Goal: Information Seeking & Learning: Learn about a topic

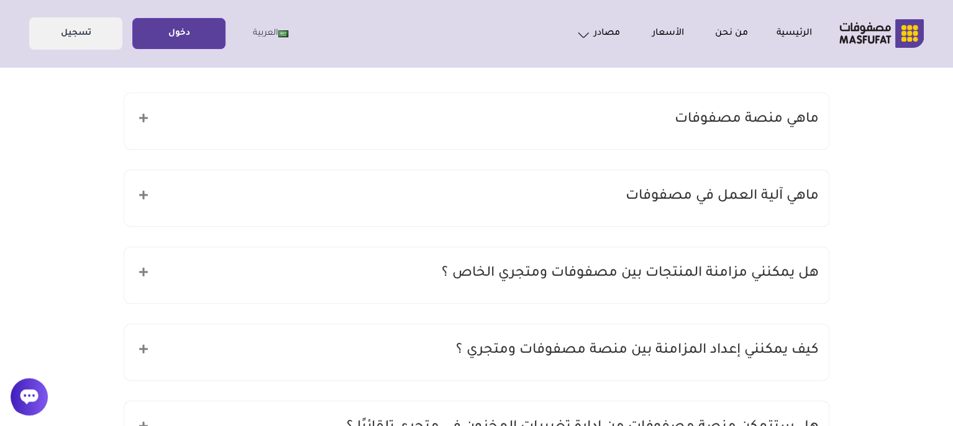
scroll to position [174, 0]
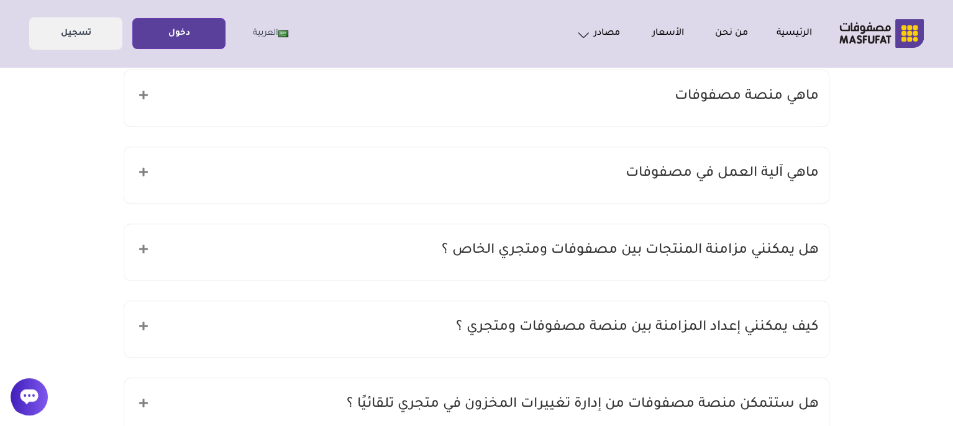
click at [603, 171] on div "ماهي آلية العمل في مصفوفات" at bounding box center [476, 175] width 704 height 56
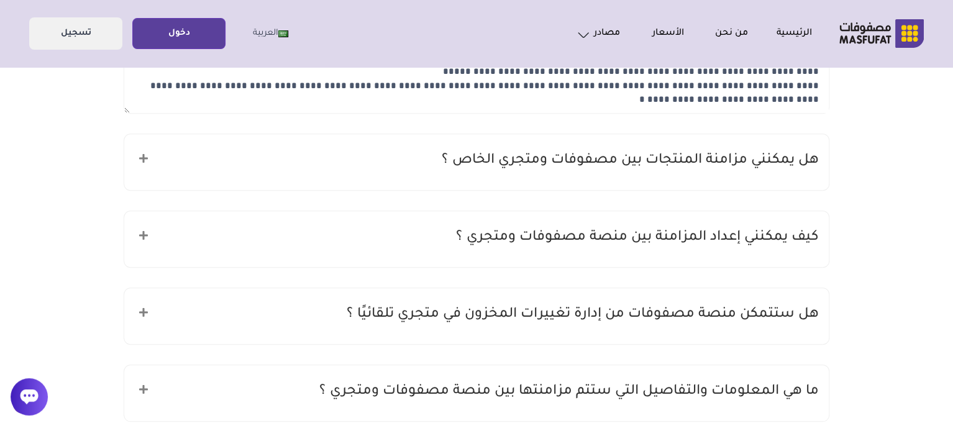
scroll to position [348, 0]
click at [603, 171] on div "هل يمكنني مزامنة المنتجات بين مصفوفات ومتجري الخاص ؟" at bounding box center [476, 161] width 704 height 56
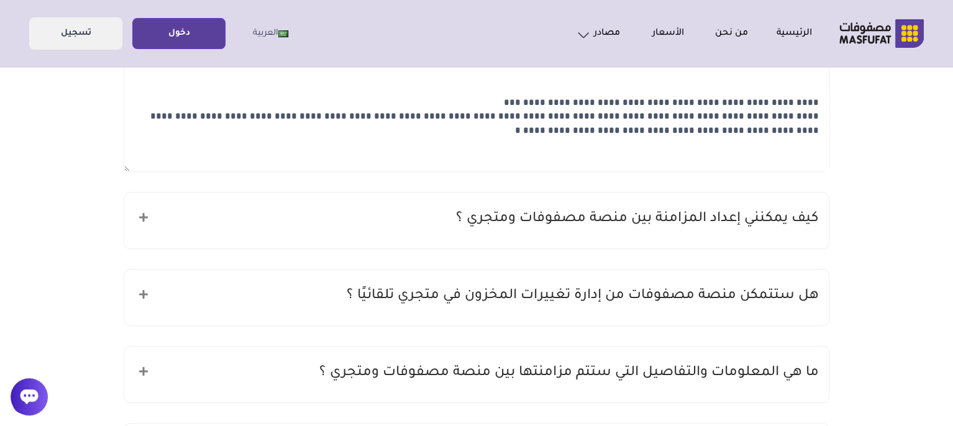
scroll to position [497, 0]
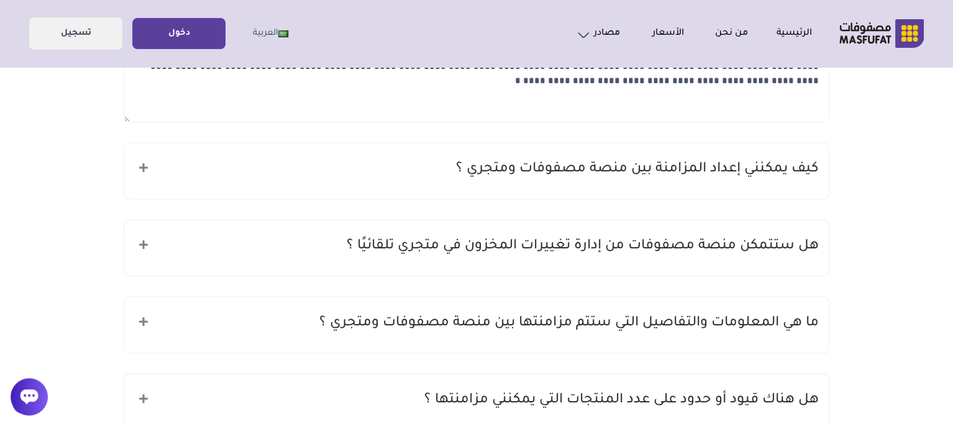
click at [603, 171] on h5 "كيف يمكنني إعداد المزامنة بين منصة مصفوفات ومتجري ؟" at bounding box center [637, 170] width 363 height 24
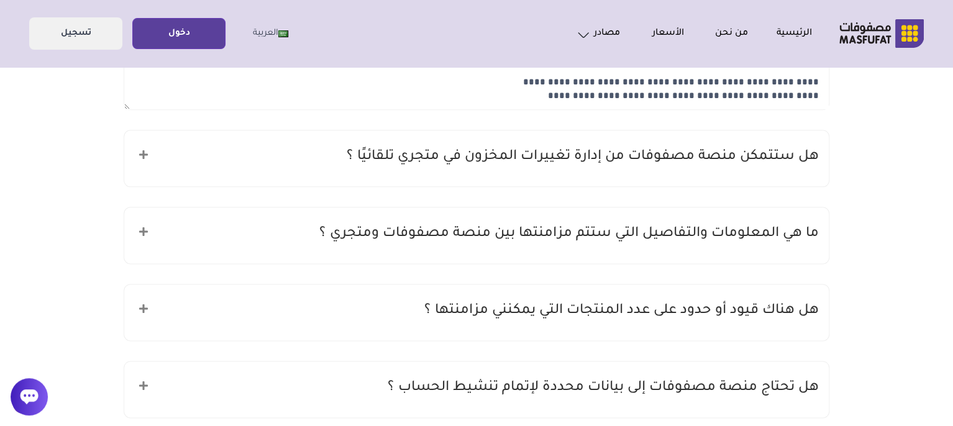
scroll to position [671, 0]
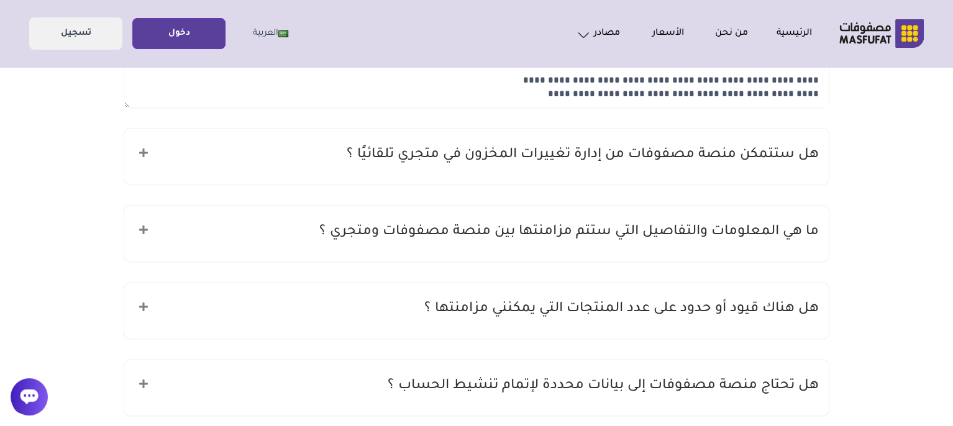
click at [603, 171] on div "هل ستتمكن منصة مصفوفات من إدارة تغييرات المخزون في متجري تلقائيًا ؟" at bounding box center [476, 157] width 704 height 56
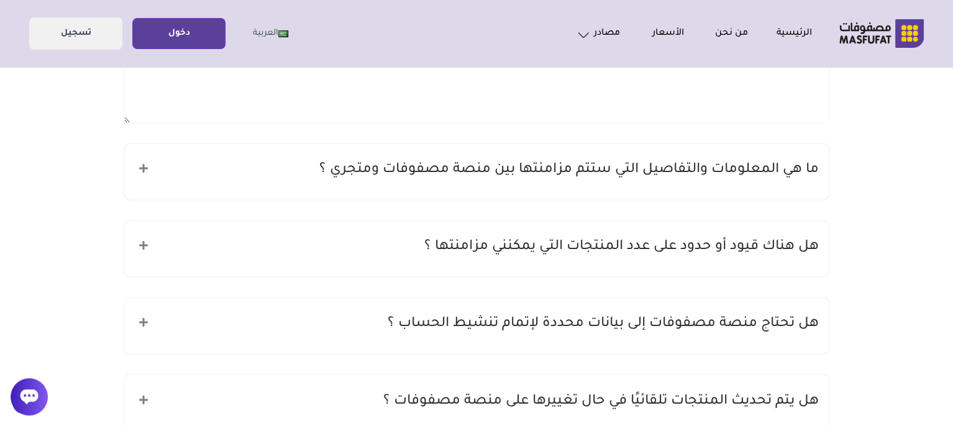
scroll to position [820, 0]
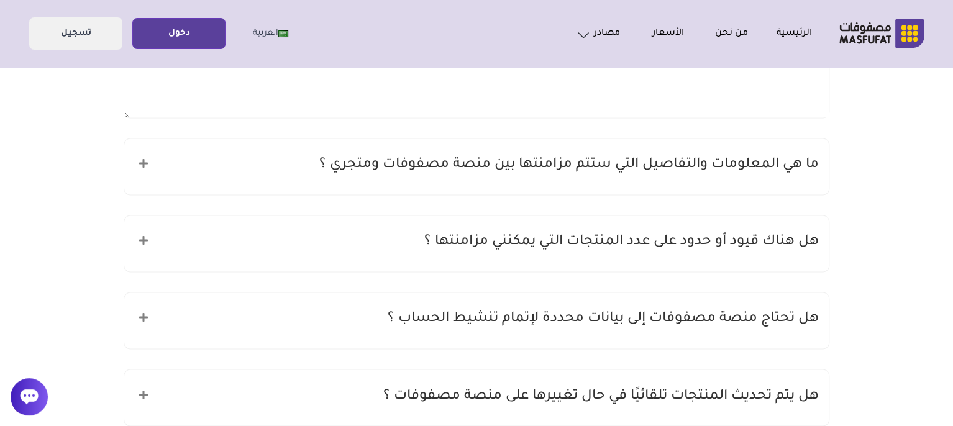
click at [603, 171] on h5 "ما هي المعلومات والتفاصيل التي ستتم مزامنتها بين منصة مصفوفات ومتجري ؟" at bounding box center [568, 165] width 499 height 24
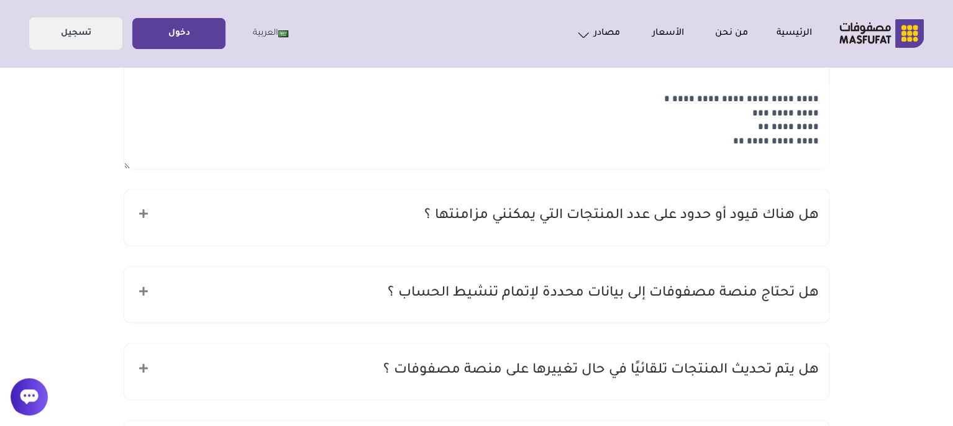
scroll to position [944, 0]
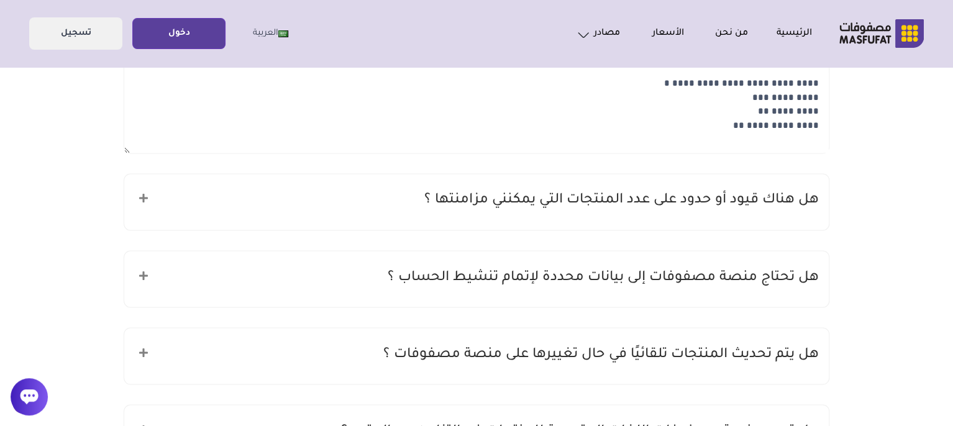
click at [629, 199] on h5 "هل هناك قيود أو حدود على عدد المنتجات التي يمكنني مزامنتها ؟" at bounding box center [621, 201] width 394 height 24
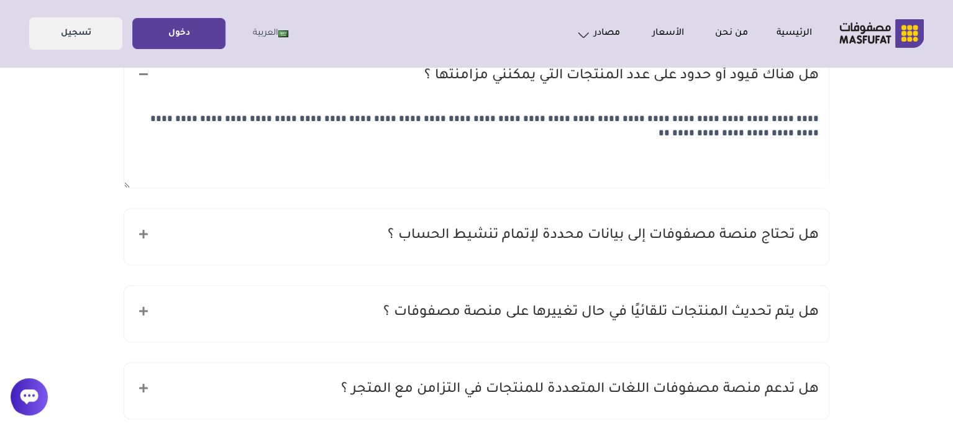
scroll to position [1093, 0]
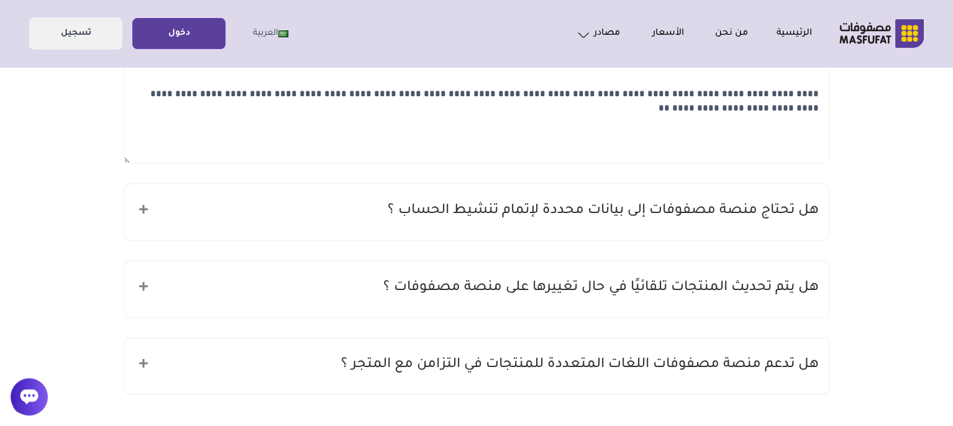
click at [662, 213] on h5 "هل تحتاج منصة مصفوفات إلى بيانات محددة لإتمام تنشيط الحساب ؟" at bounding box center [603, 211] width 431 height 24
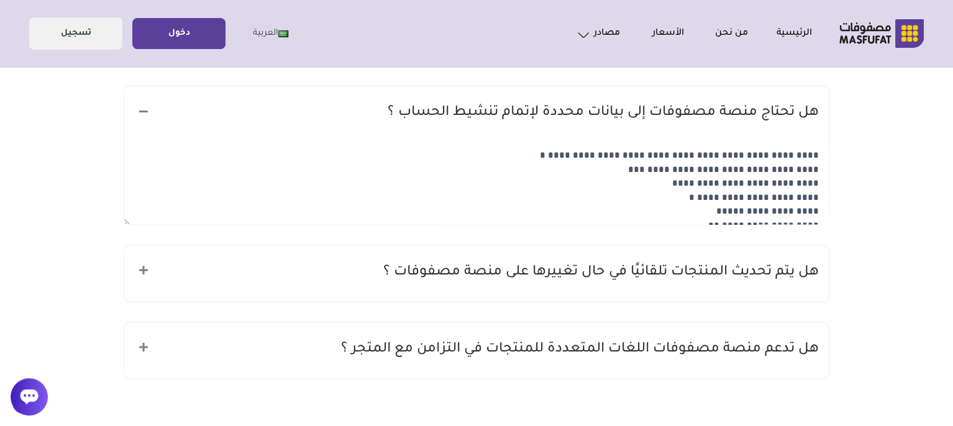
scroll to position [1193, 0]
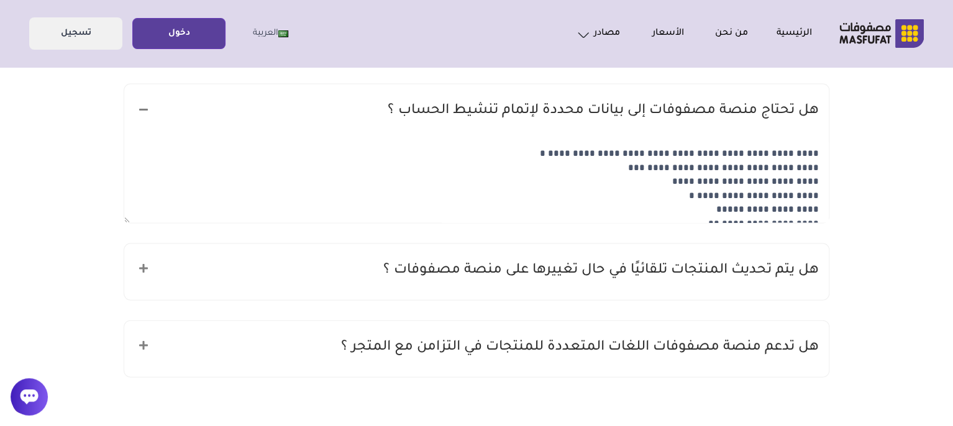
click at [125, 211] on textarea "**********" at bounding box center [476, 181] width 704 height 83
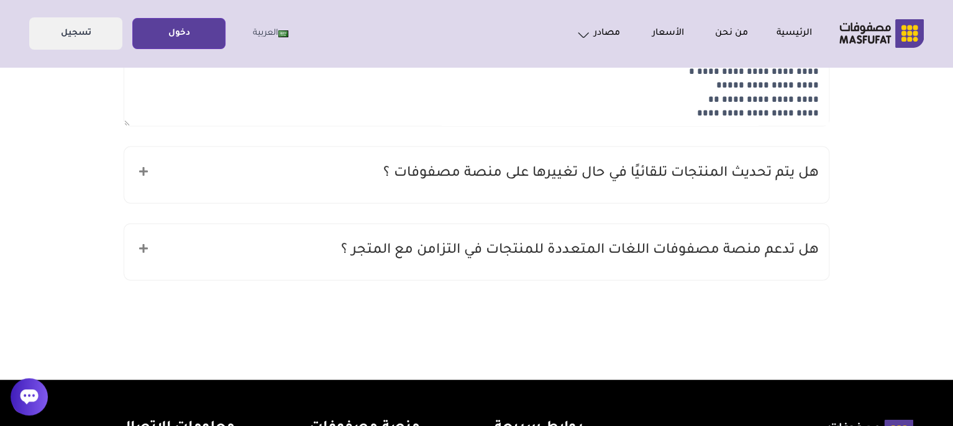
scroll to position [1292, 0]
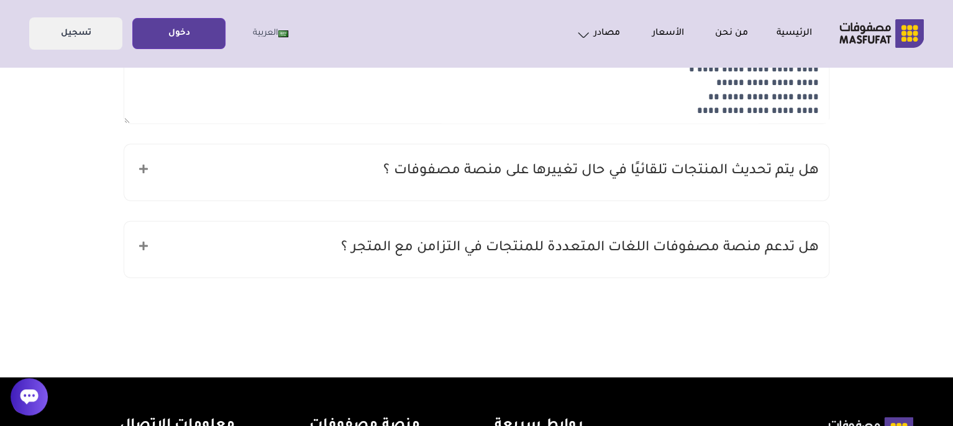
click at [208, 176] on div "هل يتم تحديث المنتجات تلقائيًا في حال تغييرها على منصة مصفوفات ؟" at bounding box center [476, 173] width 704 height 56
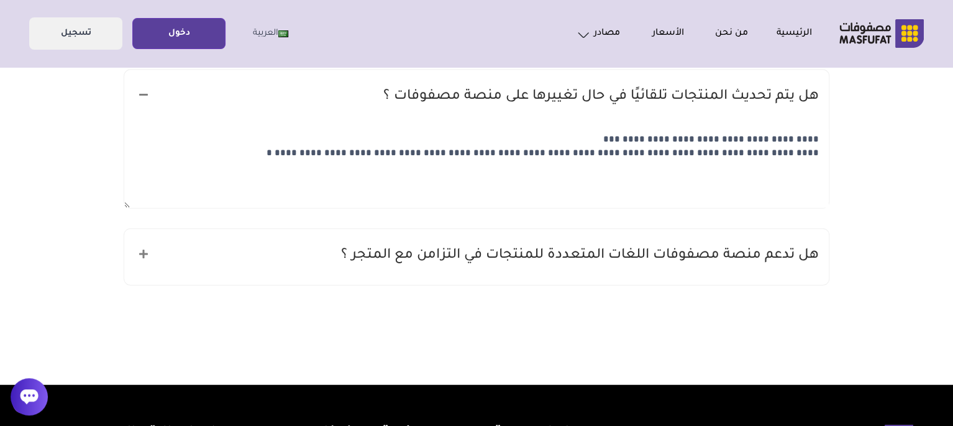
scroll to position [1416, 0]
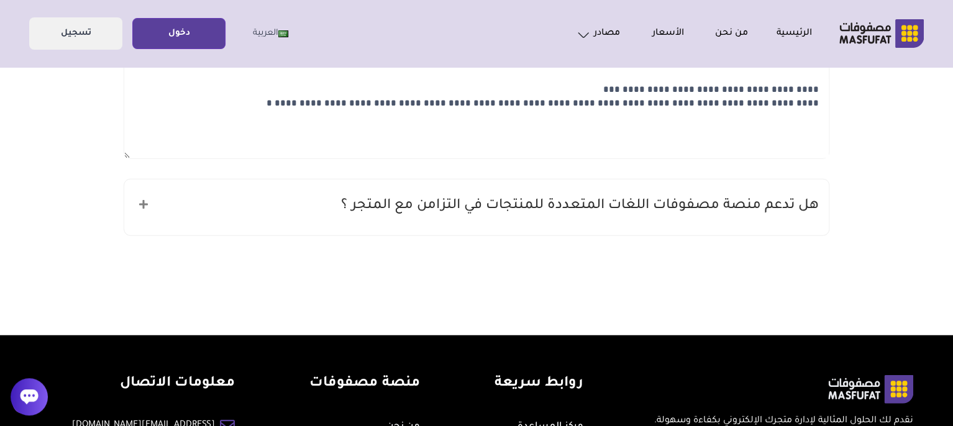
click at [343, 199] on div "هل تدعم منصة مصفوفات اللغات المتعددة للمنتجات في التزامن مع المتجر ؟" at bounding box center [476, 208] width 704 height 56
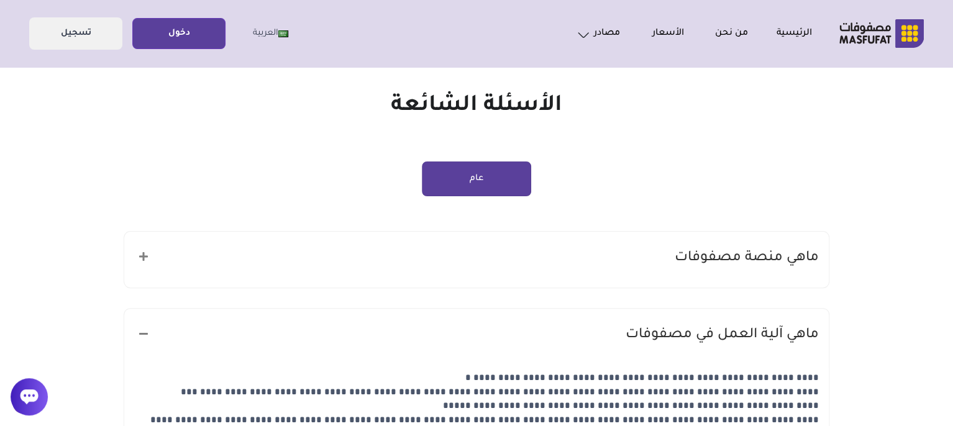
scroll to position [0, 0]
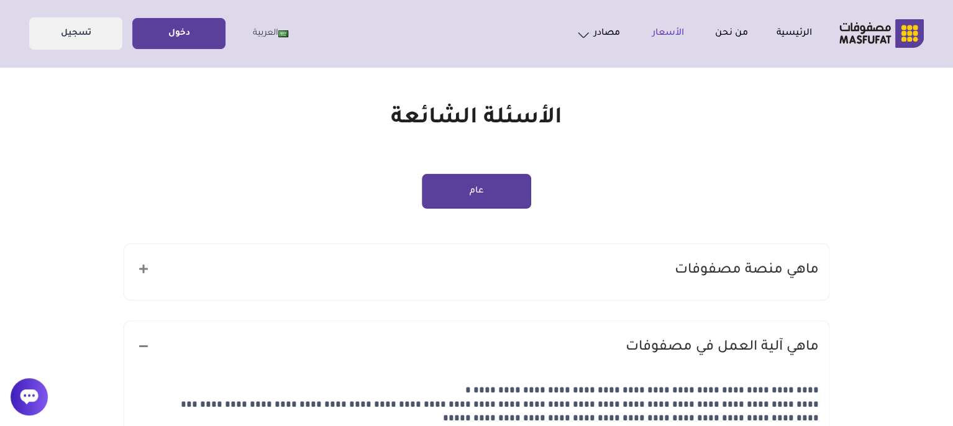
click at [671, 30] on link "الأسعار" at bounding box center [652, 33] width 64 height 15
